Goal: Information Seeking & Learning: Learn about a topic

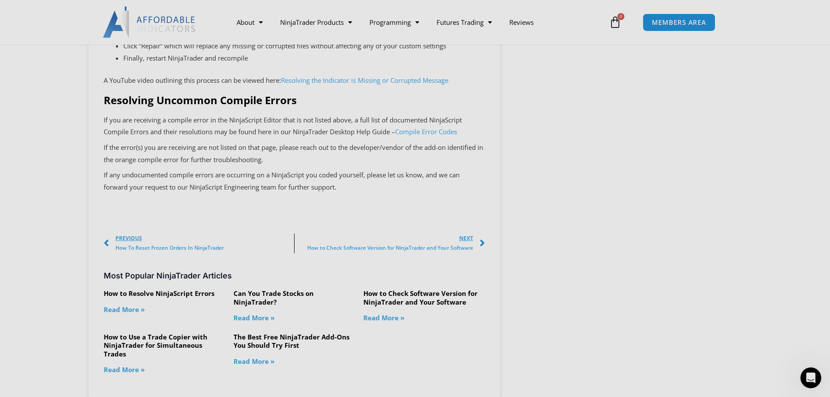
scroll to position [1917, 0]
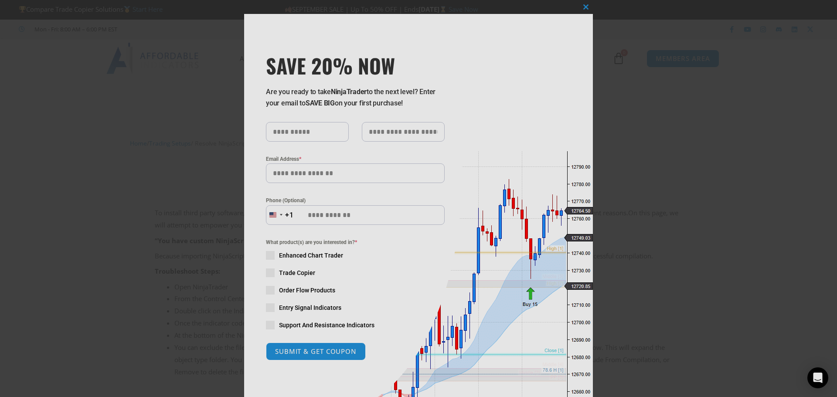
click at [206, 186] on div "Close this module SAVE 20% NOW Are you ready to take NinjaTrader to the next le…" at bounding box center [418, 198] width 837 height 397
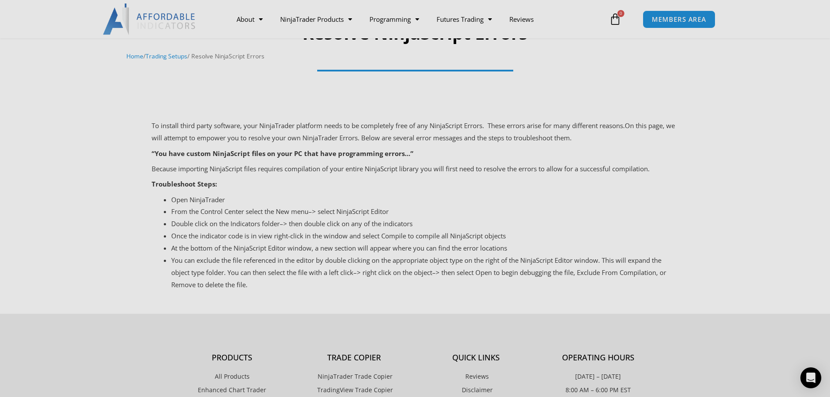
scroll to position [131, 0]
